Goal: Task Accomplishment & Management: Manage account settings

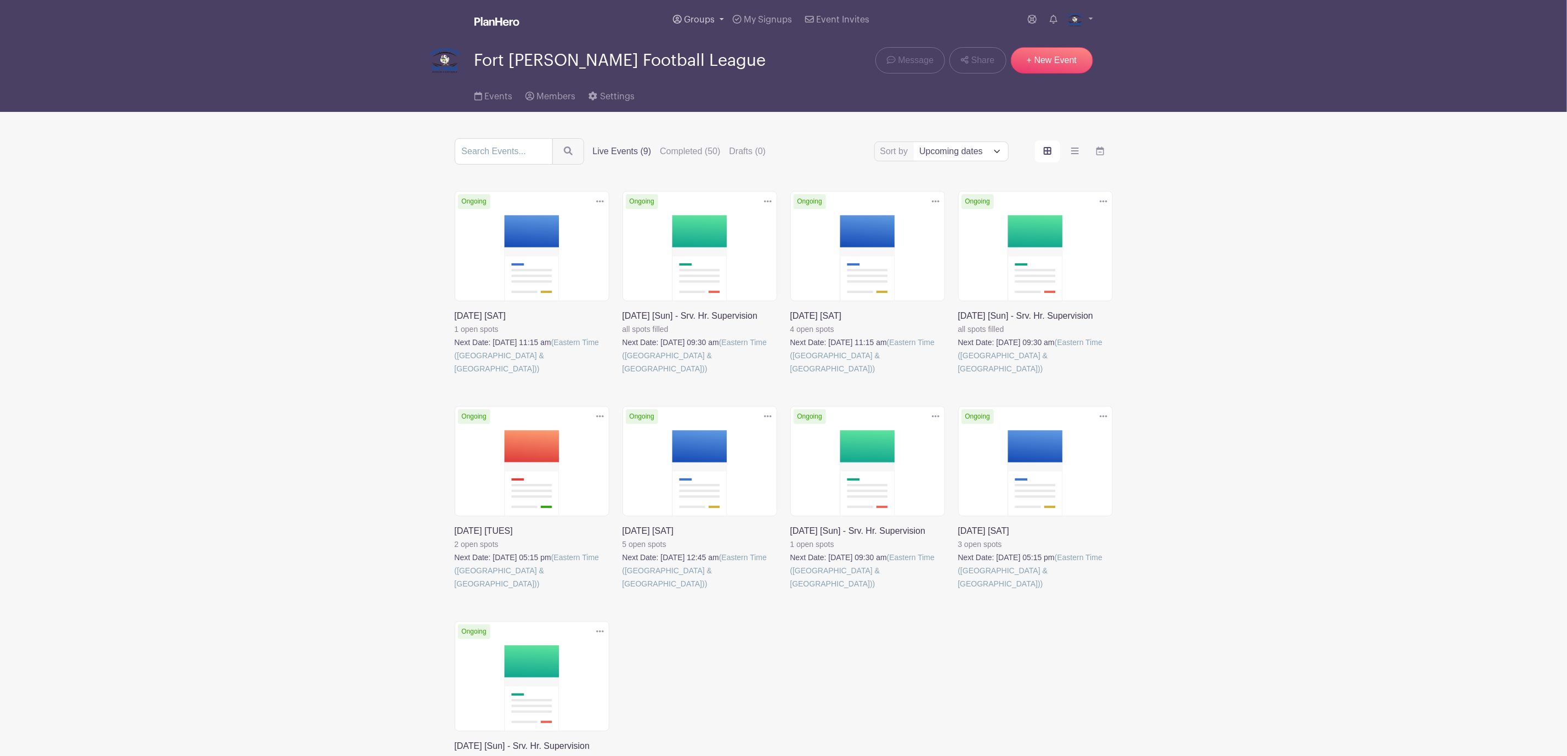
click at [693, 22] on span "Groups" at bounding box center [699, 19] width 31 height 9
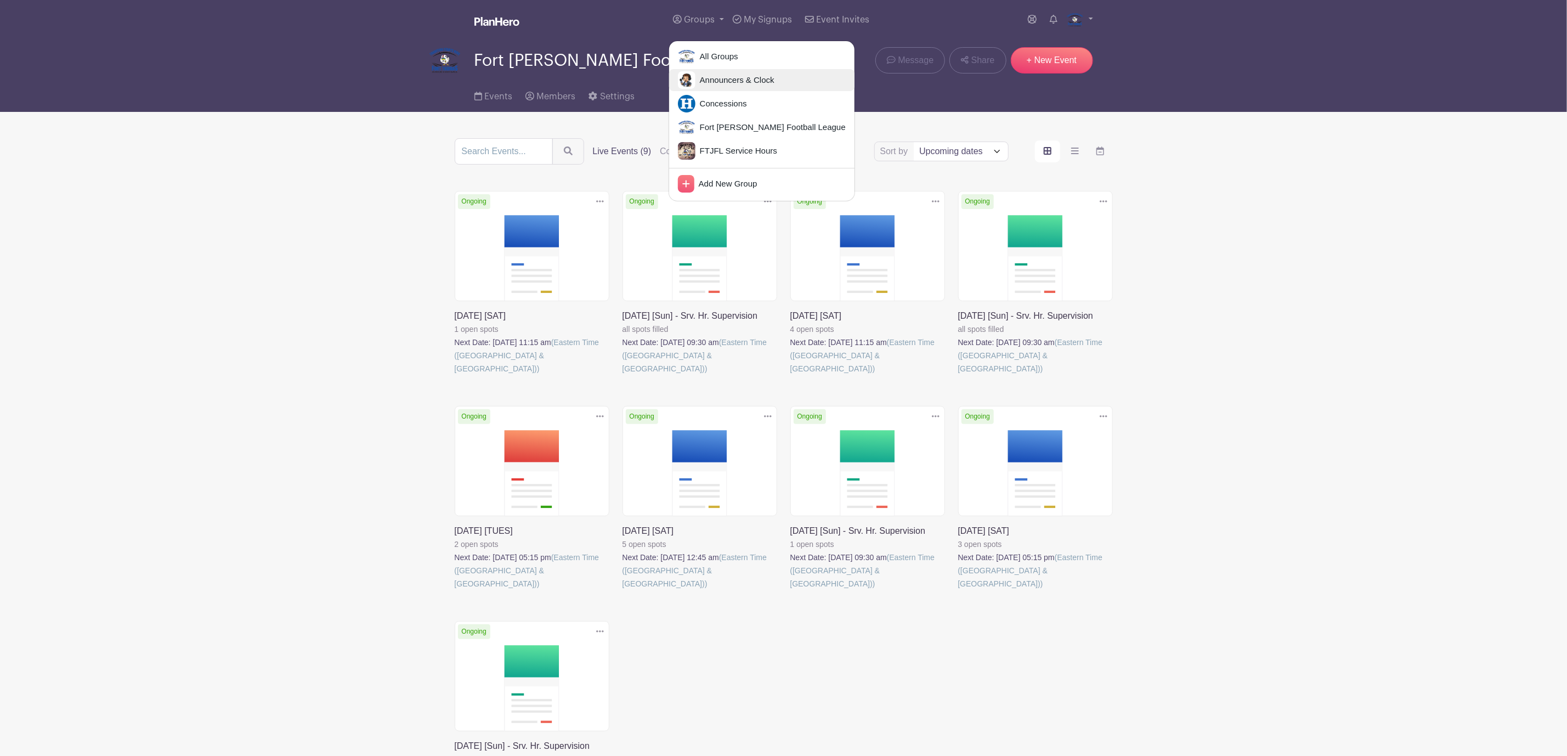
click at [704, 84] on span "Announcers & Clock" at bounding box center [734, 80] width 79 height 13
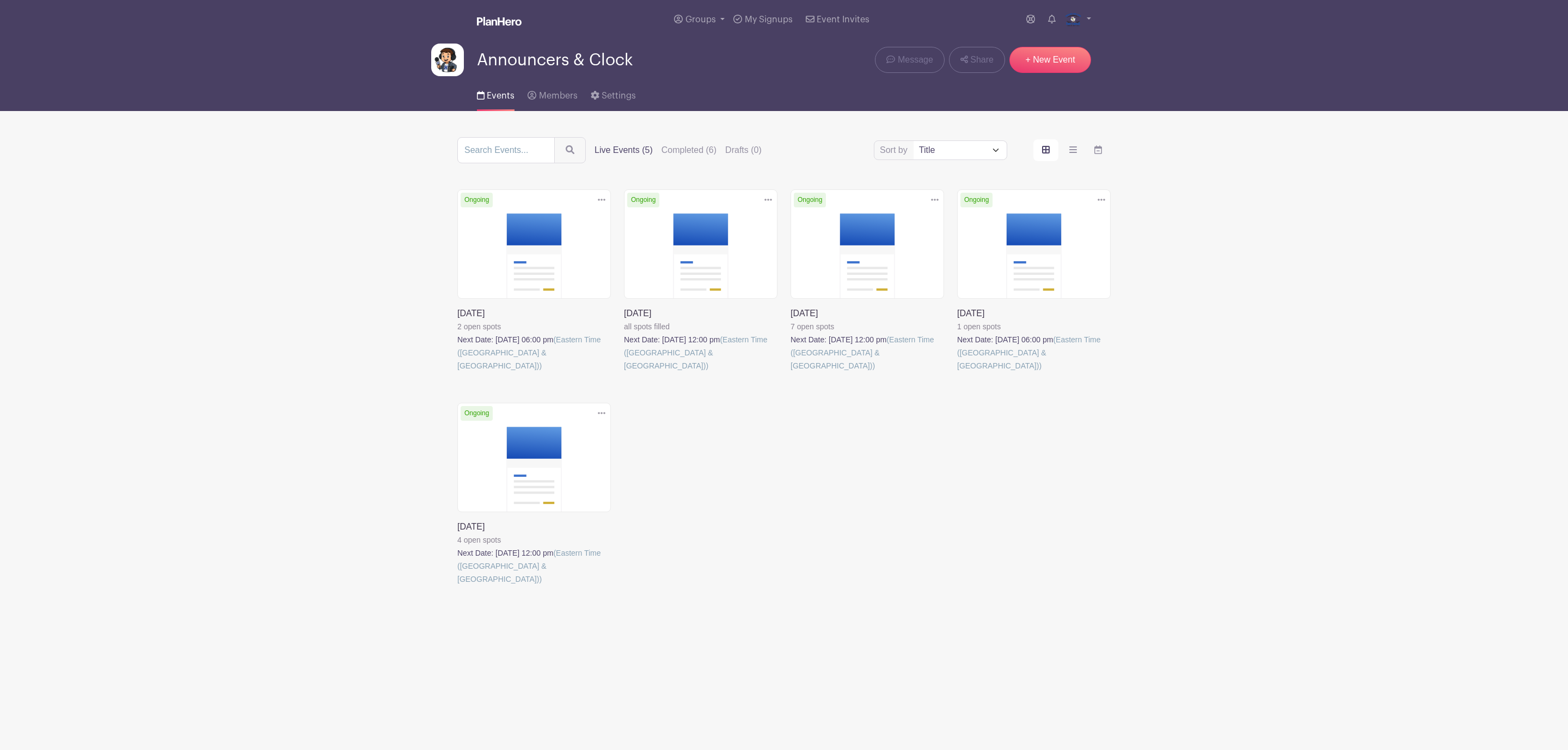
click at [624, 372] on link at bounding box center [624, 372] width 0 height 0
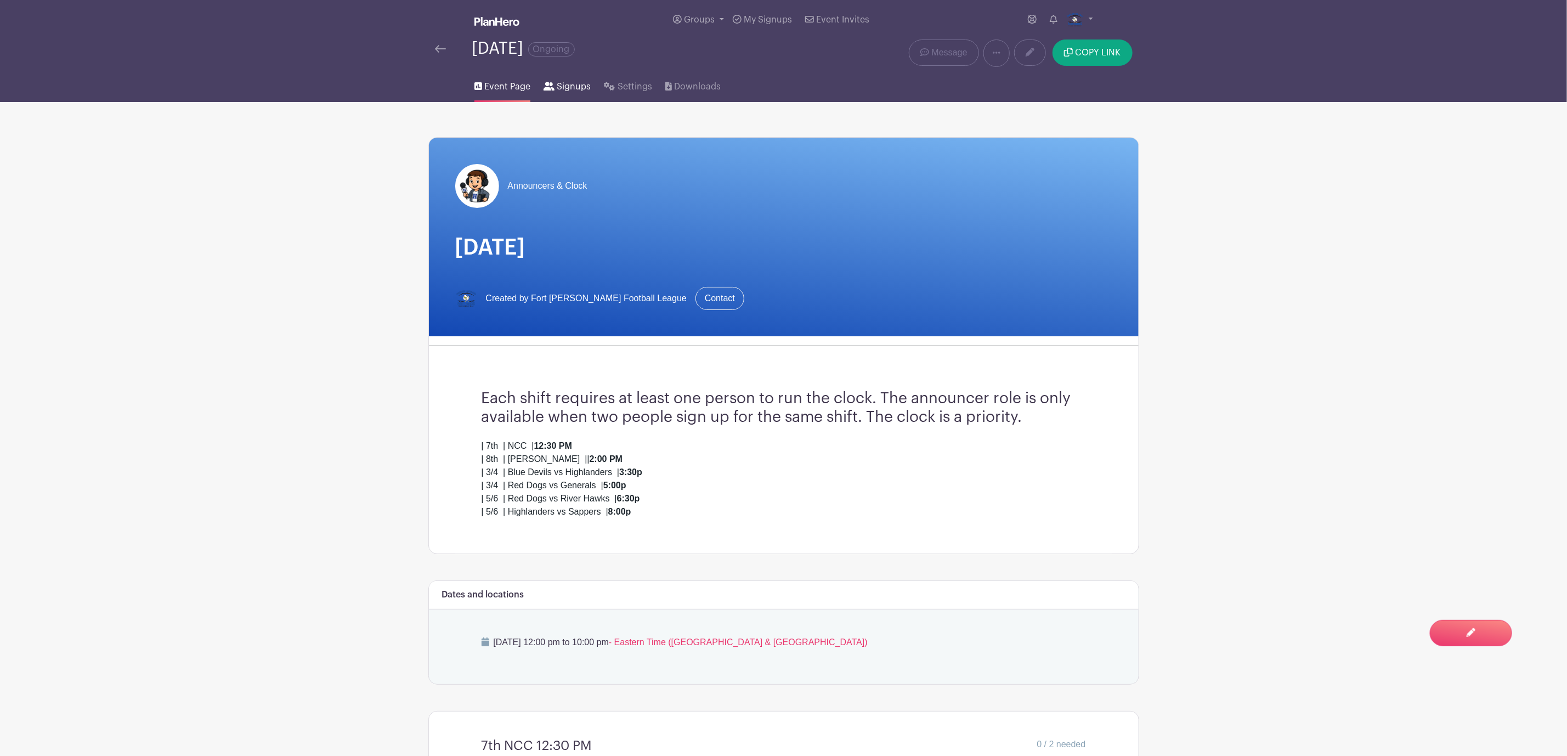
click at [581, 89] on span "Signups" at bounding box center [574, 86] width 34 height 13
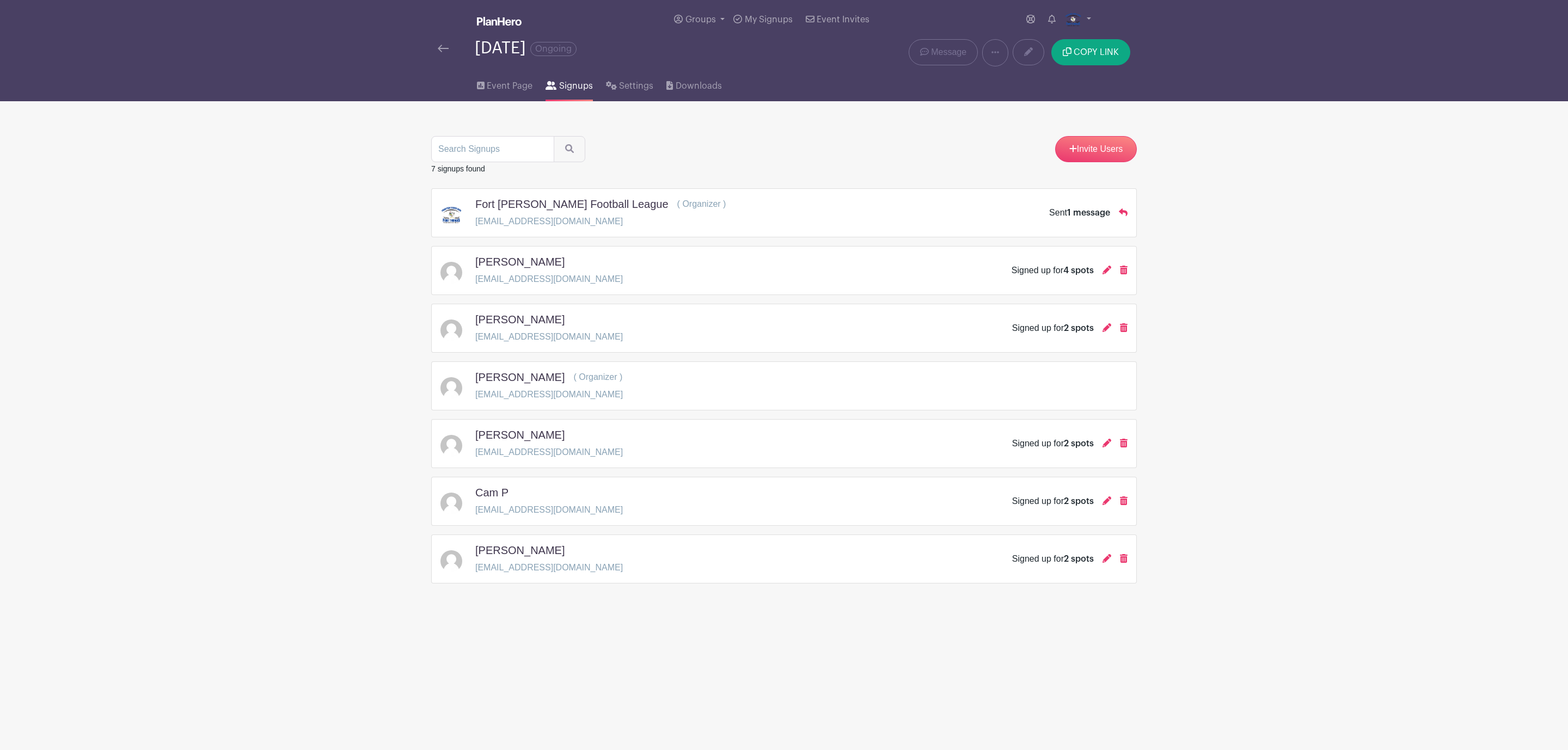
click at [436, 50] on div "[DATE] Ongoing" at bounding box center [636, 52] width 412 height 27
click at [445, 52] on img at bounding box center [443, 49] width 11 height 8
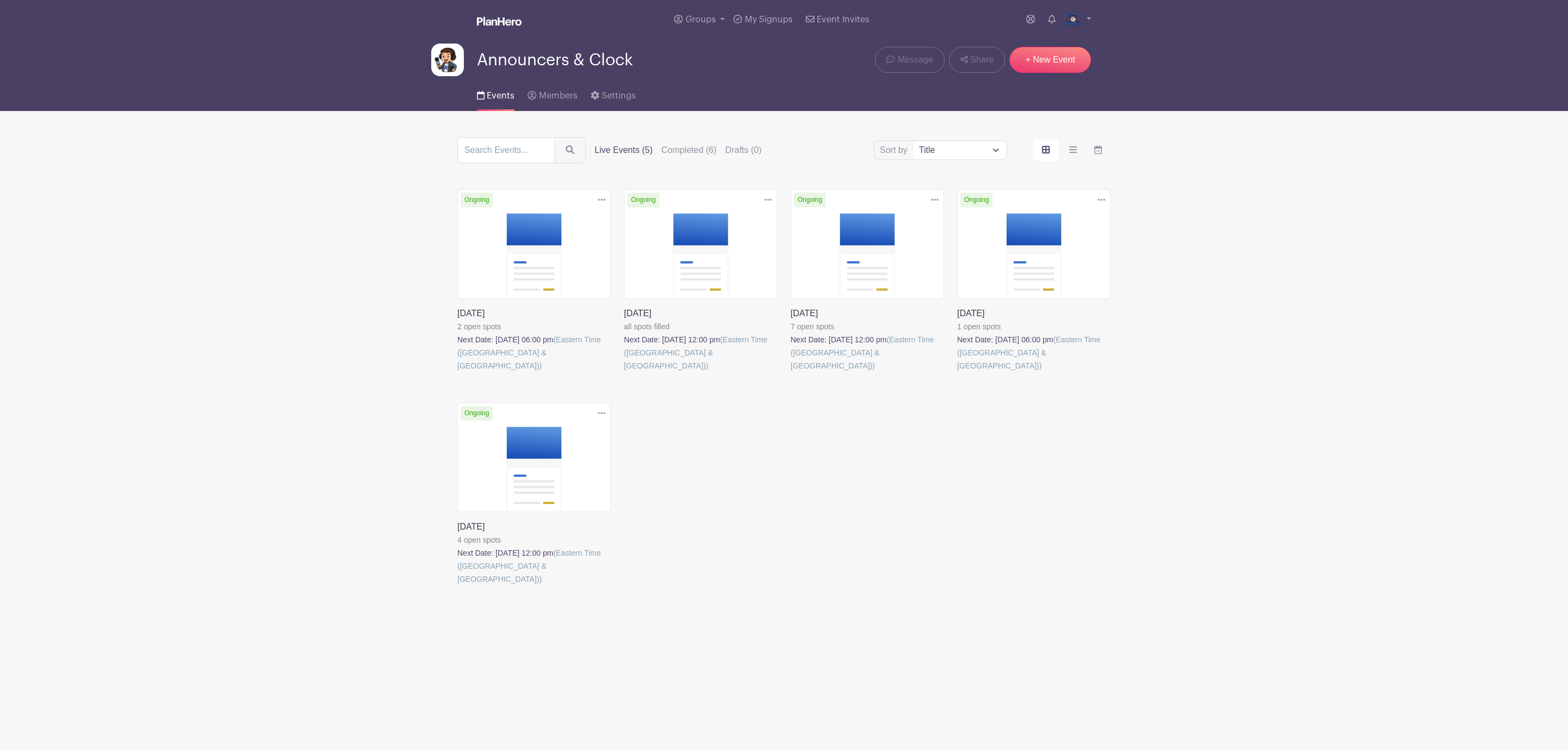
click at [624, 372] on link at bounding box center [624, 372] width 0 height 0
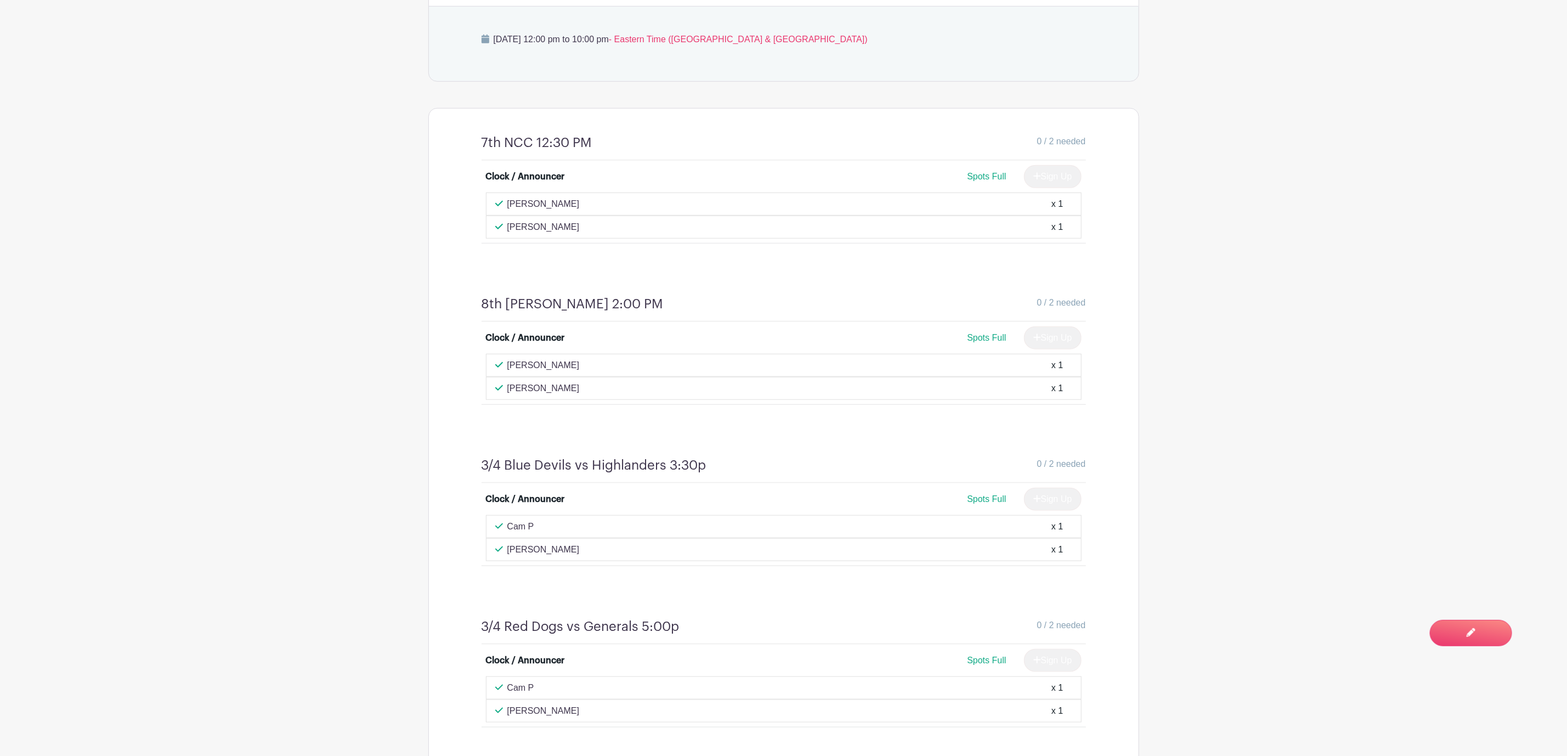
scroll to position [576, 0]
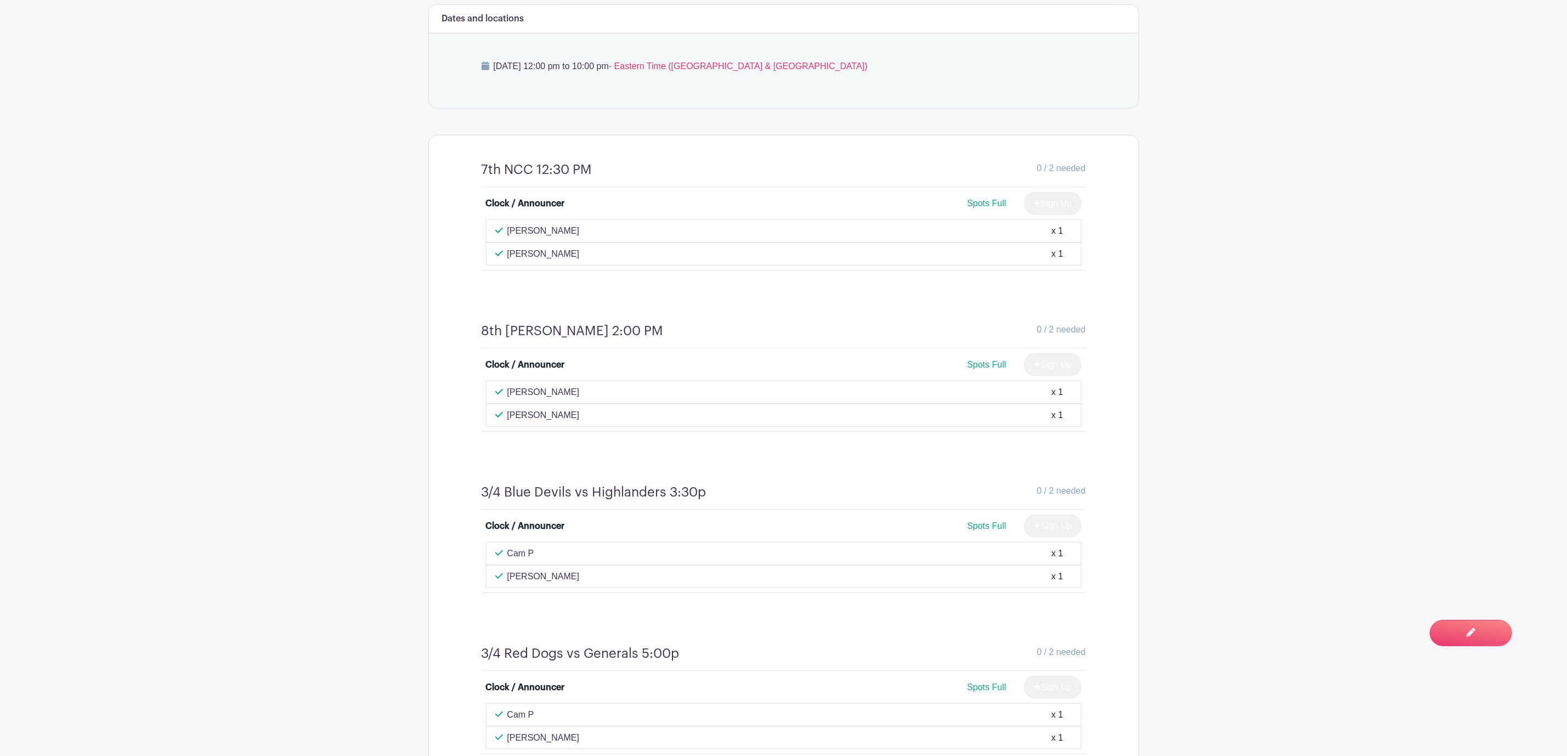
click at [624, 169] on div "0 / 2 needed" at bounding box center [839, 170] width 494 height 16
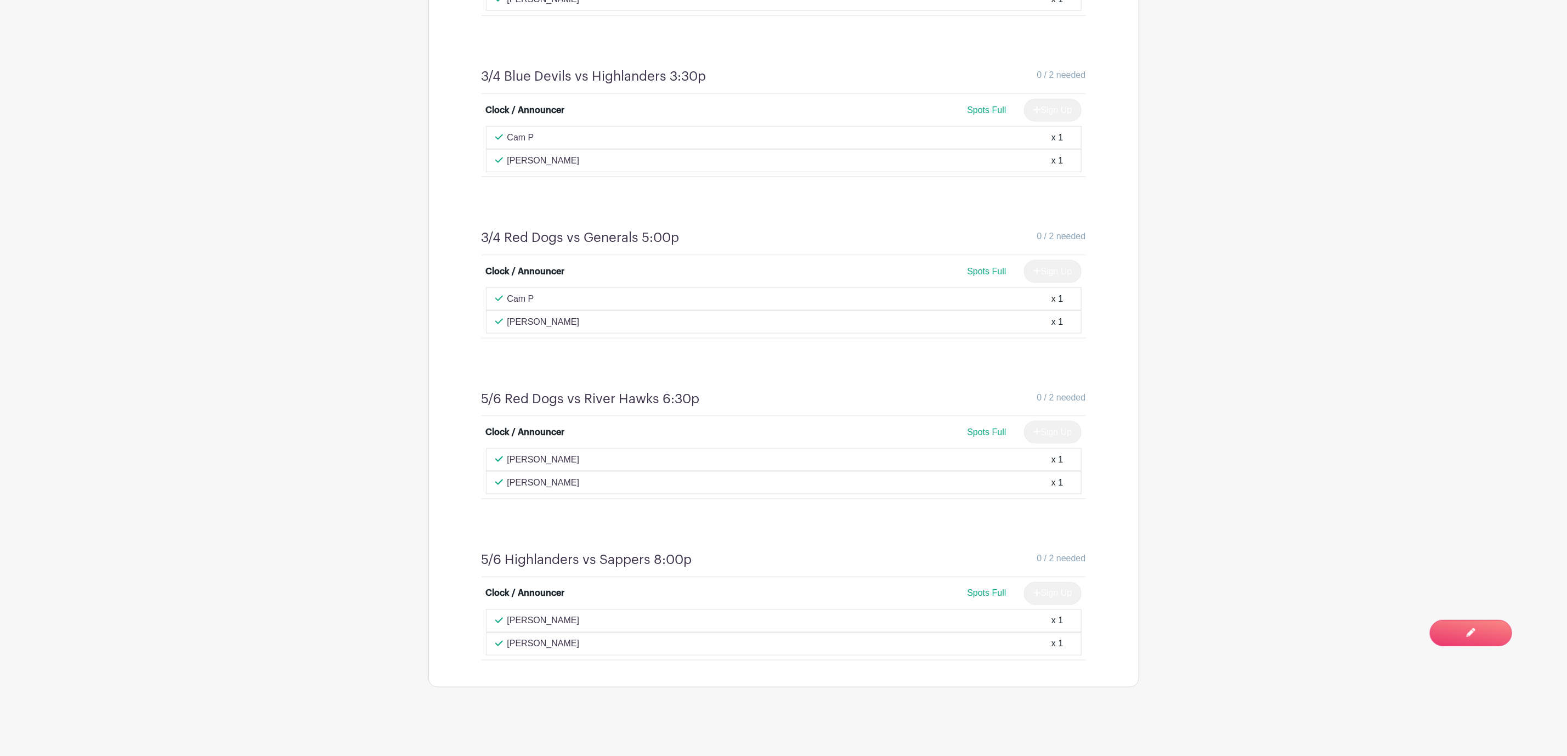
scroll to position [1004, 0]
